Goal: Task Accomplishment & Management: Manage account settings

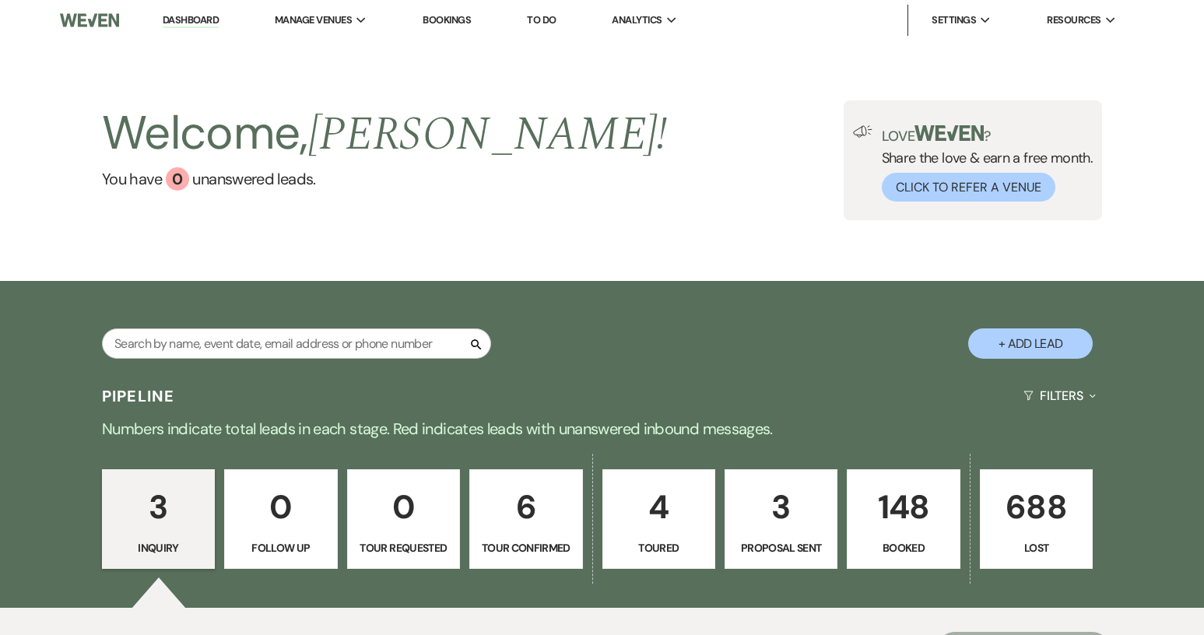
scroll to position [78, 0]
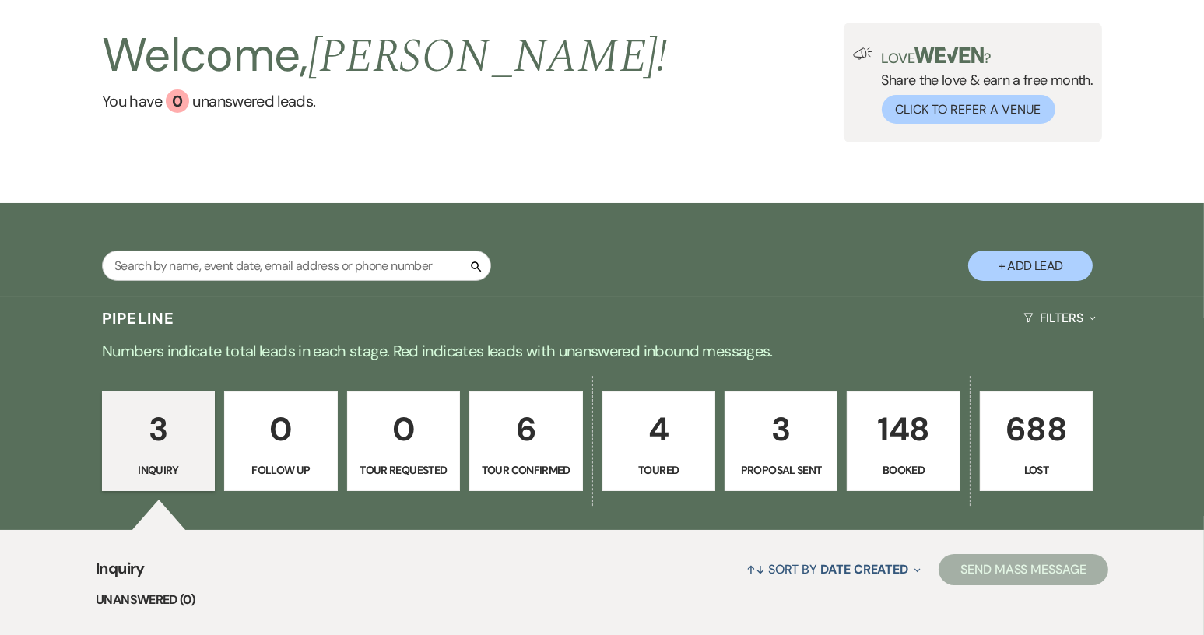
click at [510, 471] on p "Tour Confirmed" at bounding box center [525, 469] width 93 height 17
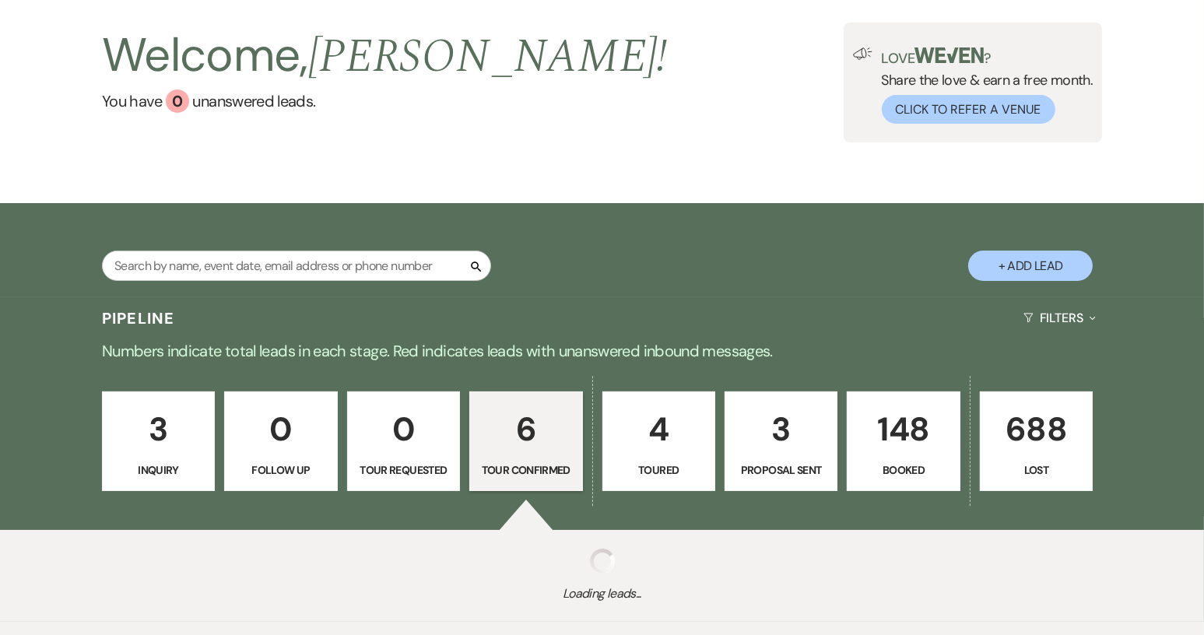
select select "4"
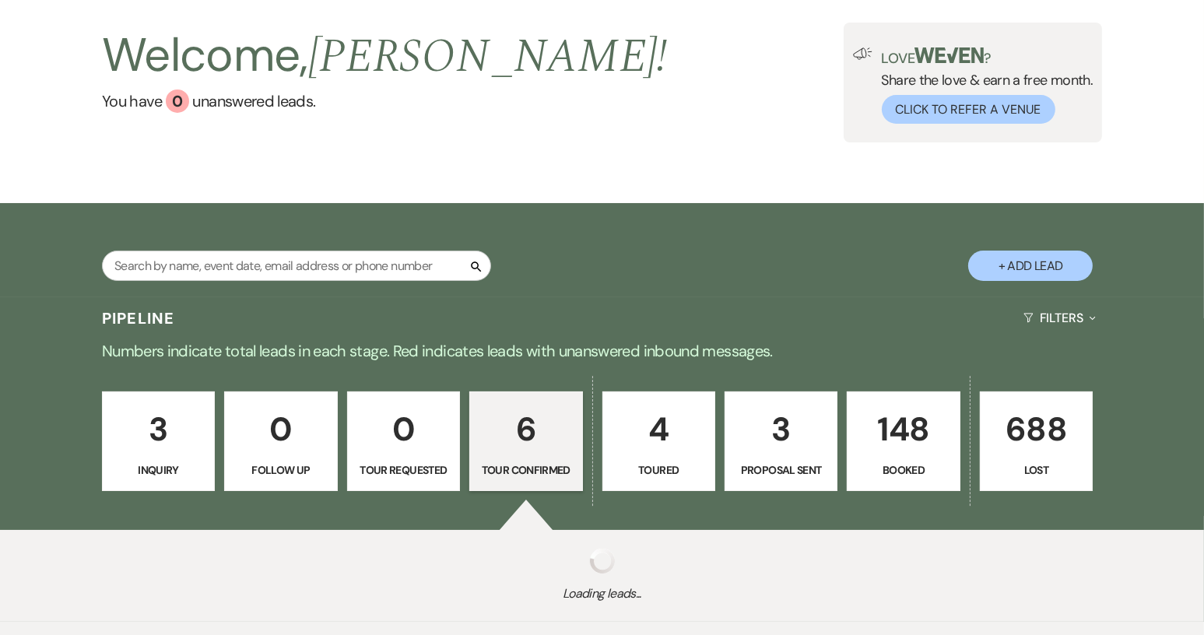
select select "4"
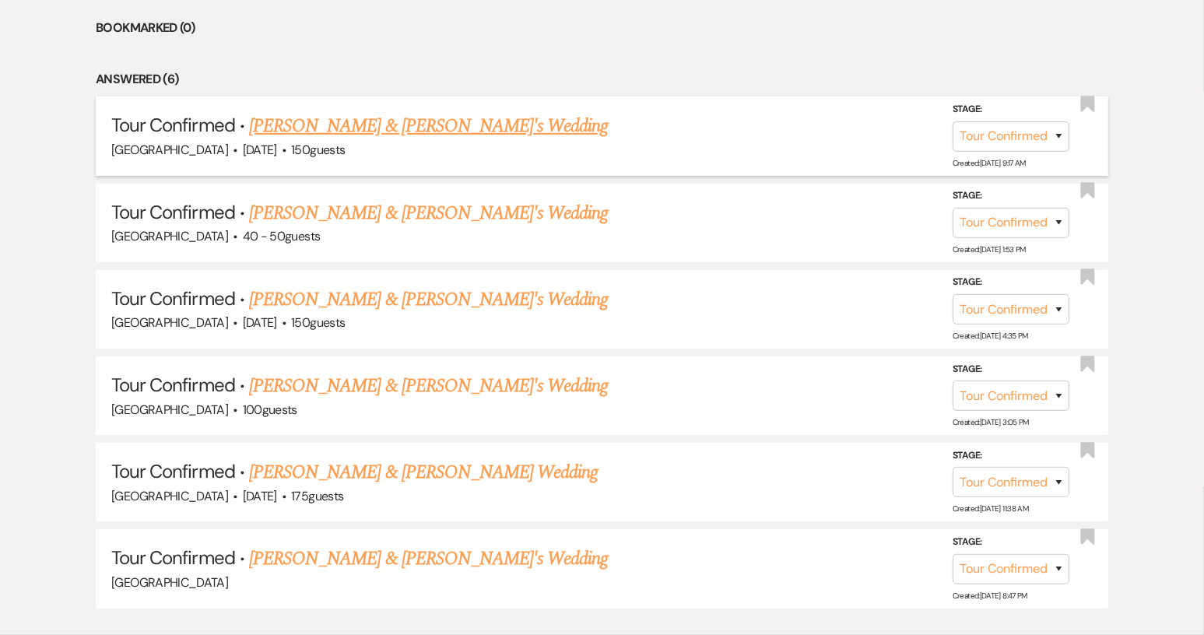
scroll to position [622, 0]
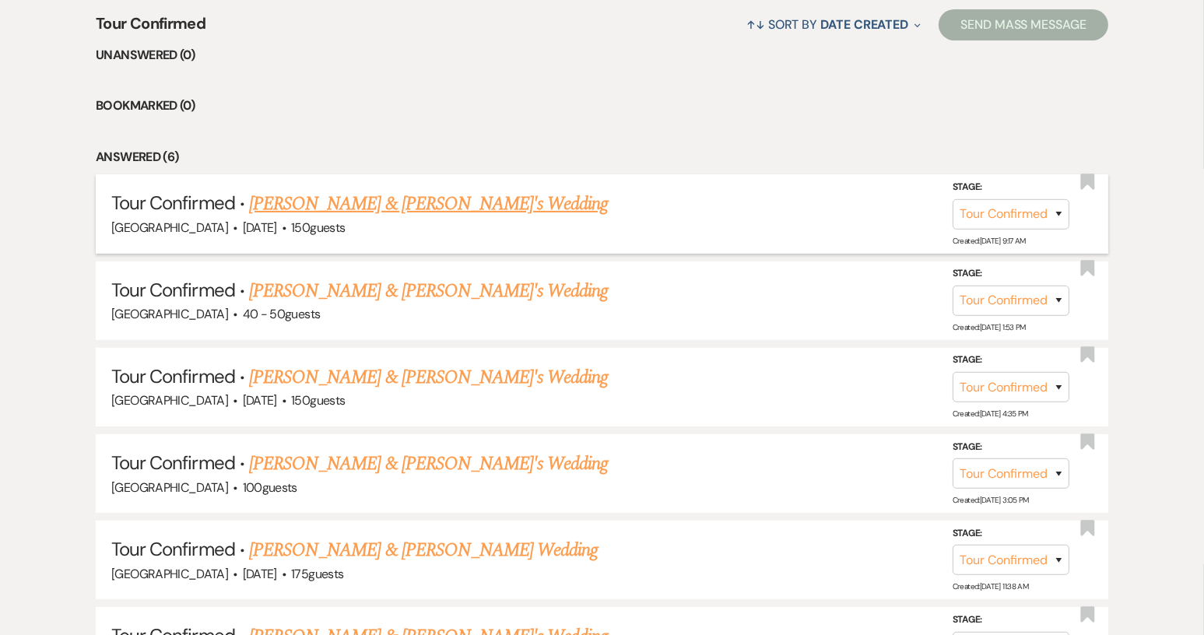
click at [328, 214] on link "[PERSON_NAME] & [PERSON_NAME]'s Wedding" at bounding box center [428, 204] width 359 height 28
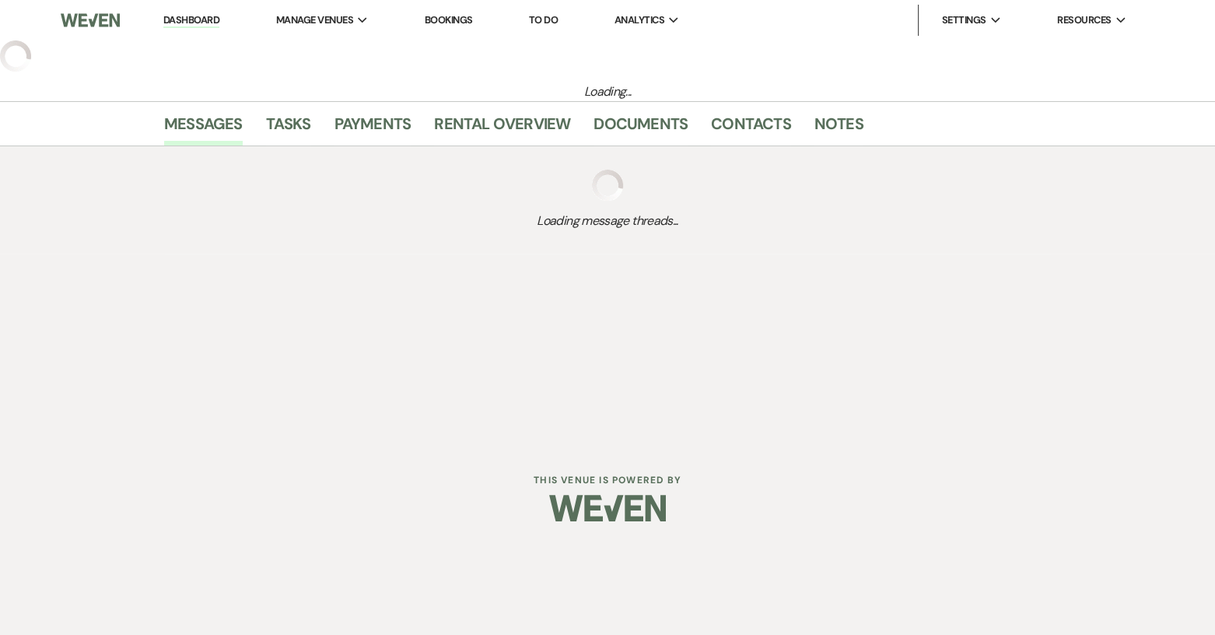
select select "4"
select select "17"
